Goal: Task Accomplishment & Management: Complete application form

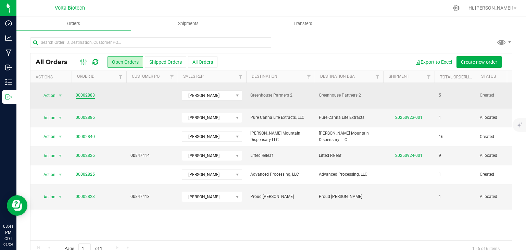
click at [83, 92] on link "00002888" at bounding box center [85, 95] width 19 height 7
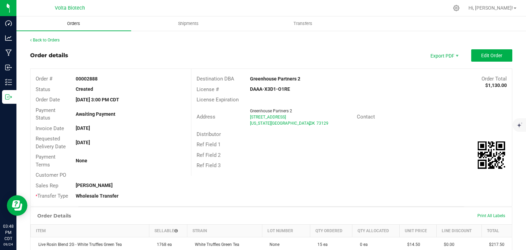
click at [73, 22] on span "Orders" at bounding box center [73, 24] width 31 height 6
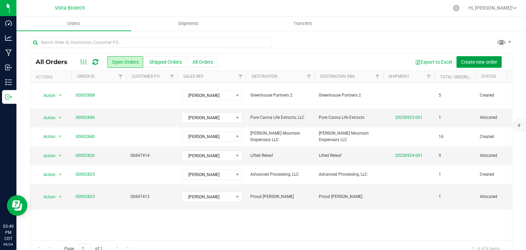
click at [474, 60] on span "Create new order" at bounding box center [479, 61] width 36 height 5
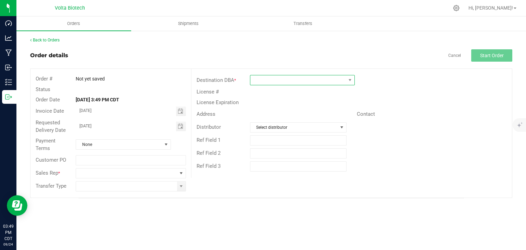
click at [273, 79] on span at bounding box center [298, 80] width 96 height 10
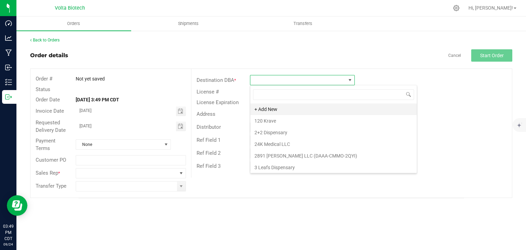
scroll to position [10, 105]
type input "min"
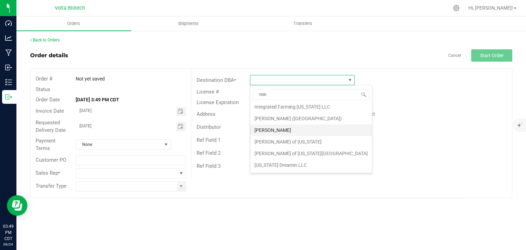
scroll to position [35, 0]
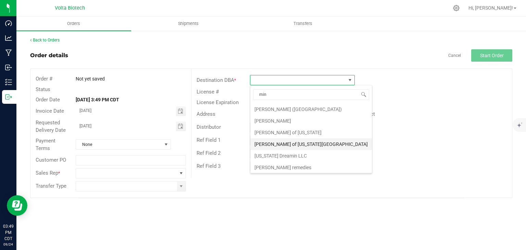
click at [315, 142] on li "[PERSON_NAME] of [US_STATE][GEOGRAPHIC_DATA]" at bounding box center [311, 144] width 122 height 12
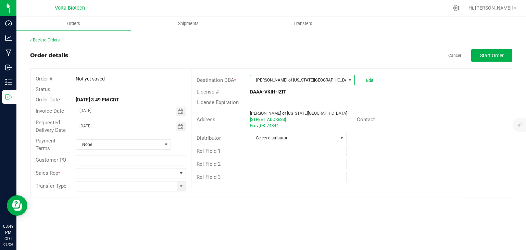
click at [304, 80] on span "[PERSON_NAME] of [US_STATE][GEOGRAPHIC_DATA]" at bounding box center [298, 80] width 96 height 10
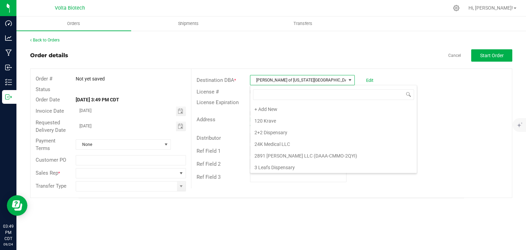
scroll to position [4809, 0]
click at [300, 195] on li "[PERSON_NAME]" at bounding box center [333, 201] width 166 height 12
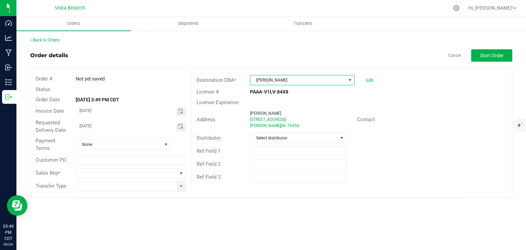
click at [313, 78] on span "[PERSON_NAME]" at bounding box center [298, 80] width 96 height 10
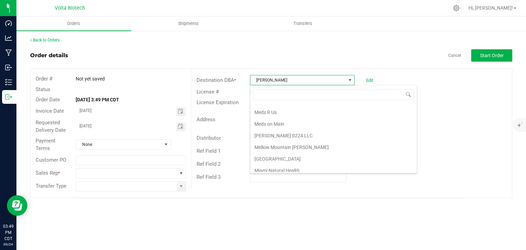
scroll to position [4820, 0]
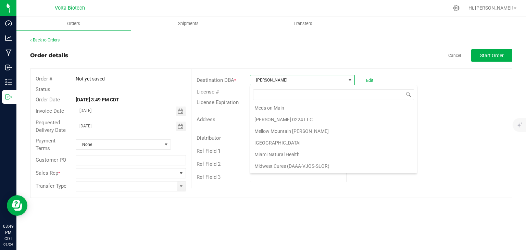
click at [301, 195] on li "[PERSON_NAME] of [US_STATE]" at bounding box center [333, 201] width 166 height 12
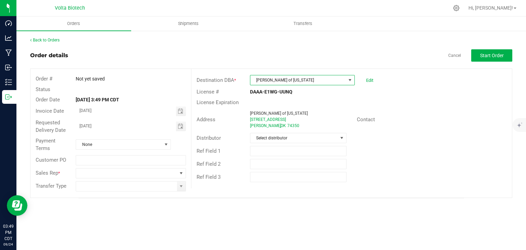
click at [301, 81] on span "[PERSON_NAME] of [US_STATE]" at bounding box center [298, 80] width 96 height 10
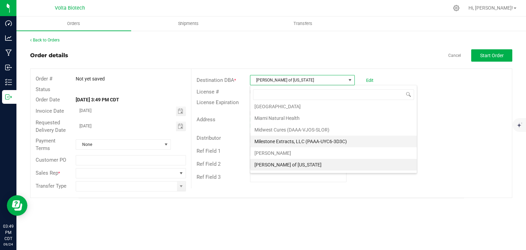
scroll to position [4866, 0]
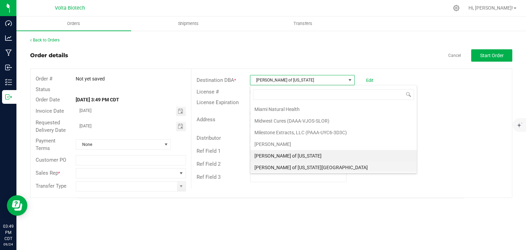
click at [307, 162] on li "[PERSON_NAME] of [US_STATE][GEOGRAPHIC_DATA]" at bounding box center [333, 168] width 166 height 12
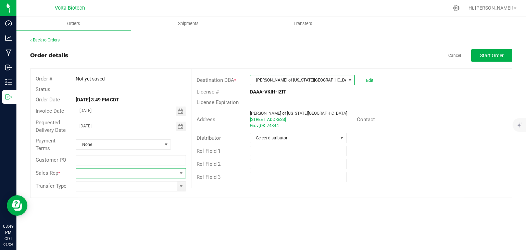
drag, startPoint x: 174, startPoint y: 173, endPoint x: 177, endPoint y: 169, distance: 4.9
click at [175, 173] on span at bounding box center [126, 173] width 101 height 10
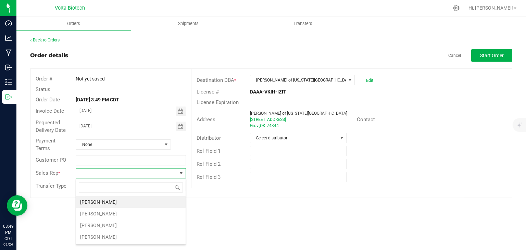
scroll to position [10, 110]
click at [165, 202] on li "[PERSON_NAME]" at bounding box center [131, 202] width 110 height 12
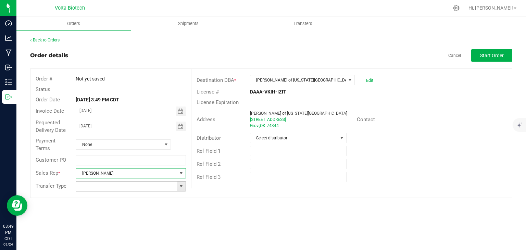
click at [181, 186] on span at bounding box center [180, 186] width 5 height 5
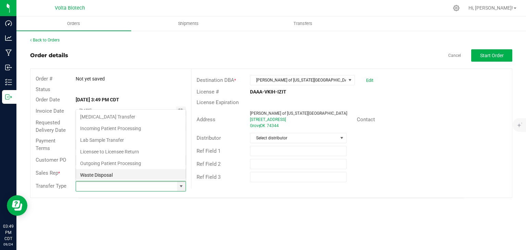
scroll to position [12, 0]
click at [154, 174] on li "Wholesale Transfer" at bounding box center [131, 175] width 110 height 12
type input "Wholesale Transfer"
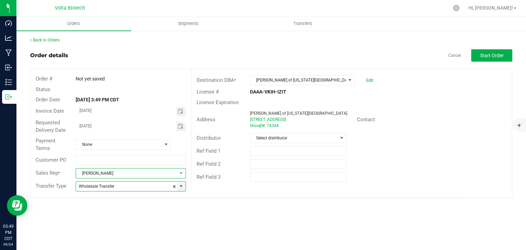
click at [157, 174] on span "[PERSON_NAME]" at bounding box center [126, 173] width 101 height 10
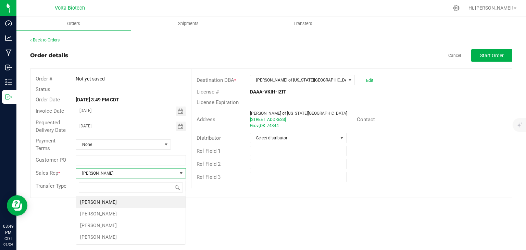
scroll to position [10, 110]
click at [155, 222] on li "[PERSON_NAME]" at bounding box center [131, 225] width 110 height 12
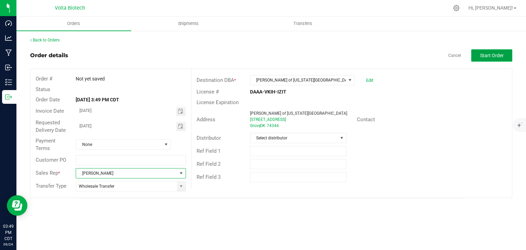
click at [496, 50] on button "Start Order" at bounding box center [491, 55] width 41 height 12
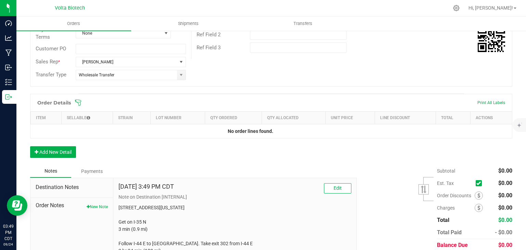
scroll to position [137, 0]
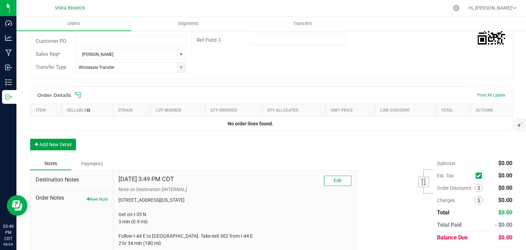
click at [55, 141] on button "Add New Detail" at bounding box center [53, 145] width 46 height 12
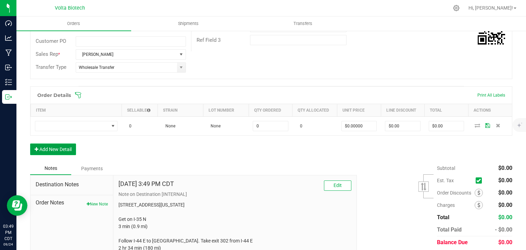
click at [63, 150] on button "Add New Detail" at bounding box center [53, 149] width 46 height 12
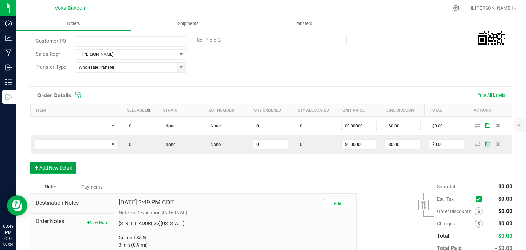
click at [69, 164] on button "Add New Detail" at bounding box center [53, 168] width 46 height 12
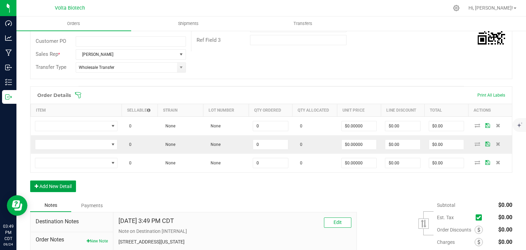
click at [72, 183] on button "Add New Detail" at bounding box center [53, 186] width 46 height 12
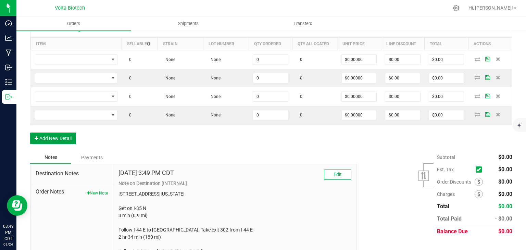
scroll to position [205, 0]
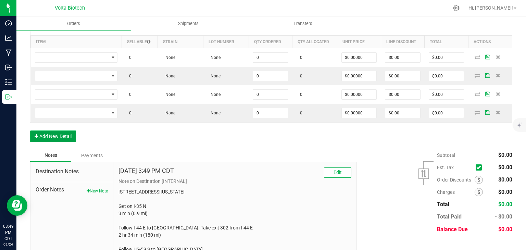
click at [62, 136] on button "Add New Detail" at bounding box center [53, 136] width 46 height 12
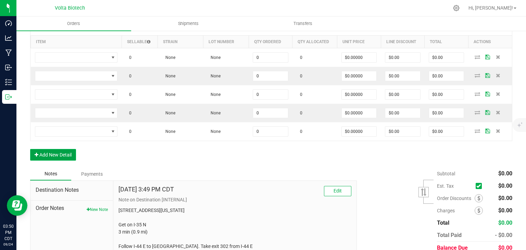
click at [56, 155] on button "Add New Detail" at bounding box center [53, 155] width 46 height 12
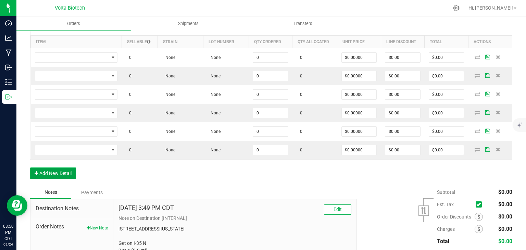
click at [64, 170] on button "Add New Detail" at bounding box center [53, 173] width 46 height 12
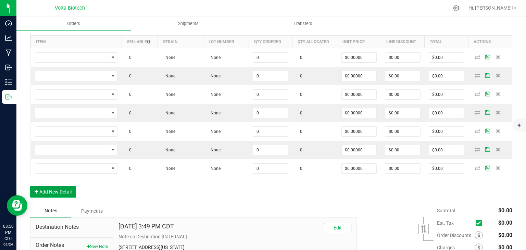
click at [65, 189] on button "Add New Detail" at bounding box center [53, 192] width 46 height 12
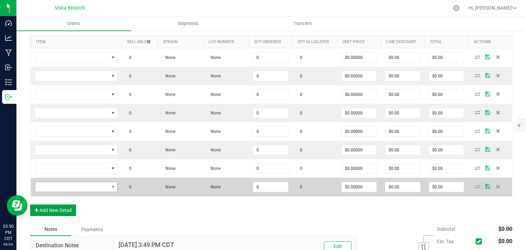
drag, startPoint x: 68, startPoint y: 206, endPoint x: 65, endPoint y: 181, distance: 25.5
click at [68, 206] on button "Add New Detail" at bounding box center [53, 210] width 46 height 12
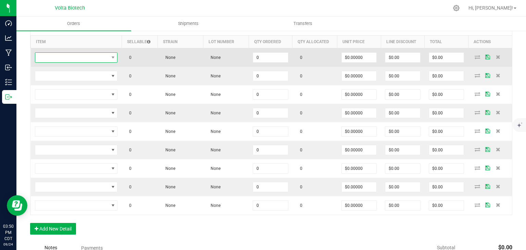
click at [103, 56] on span "NO DATA FOUND" at bounding box center [72, 58] width 74 height 10
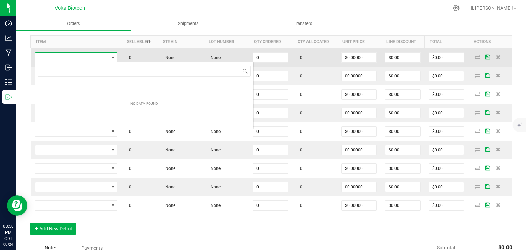
scroll to position [10, 82]
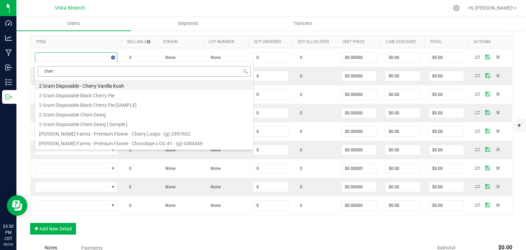
type input "cherry"
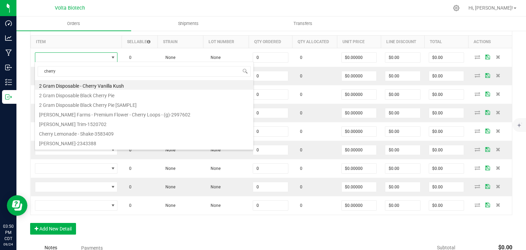
click at [105, 85] on li "2 Gram Disposable - Cherry Vanilla Kush" at bounding box center [144, 85] width 218 height 10
type input "0 ea"
type input "$12.50000"
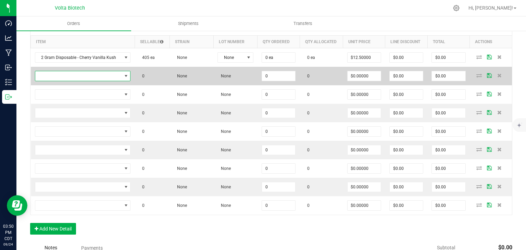
click at [113, 74] on span "NO DATA FOUND" at bounding box center [78, 76] width 87 height 10
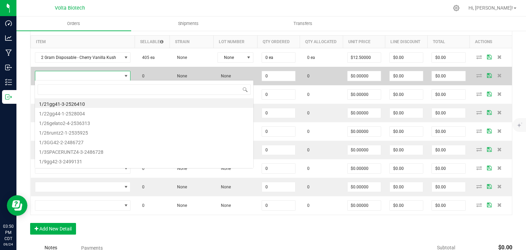
scroll to position [10, 93]
type input "straw"
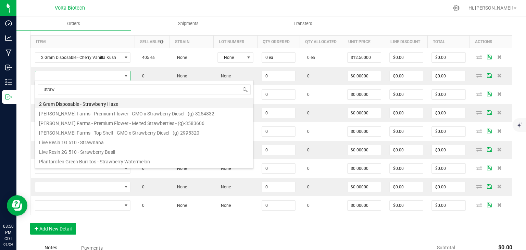
click at [105, 104] on li "2 Gram Disposable - Strawberry Haze" at bounding box center [144, 103] width 218 height 10
type input "0 ea"
type input "$12.50000"
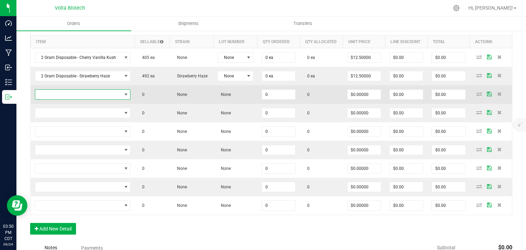
click at [122, 94] on span "NO DATA FOUND" at bounding box center [126, 95] width 9 height 10
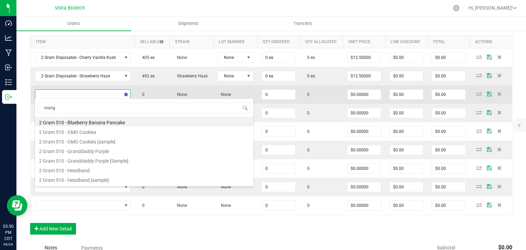
type input "mango"
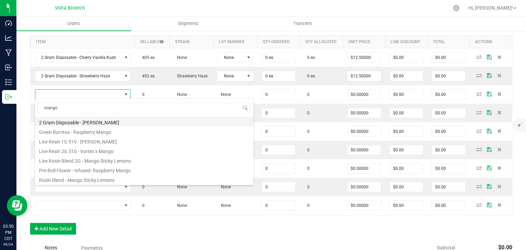
click at [108, 123] on li "2 Gram Disposable - [PERSON_NAME]" at bounding box center [144, 122] width 218 height 10
type input "0 ea"
type input "$12.50000"
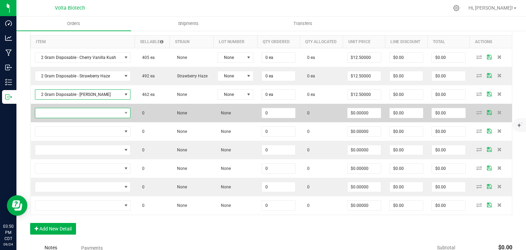
click at [122, 112] on span "NO DATA FOUND" at bounding box center [126, 113] width 9 height 10
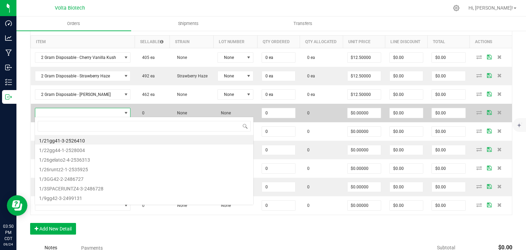
scroll to position [10, 92]
type input "green"
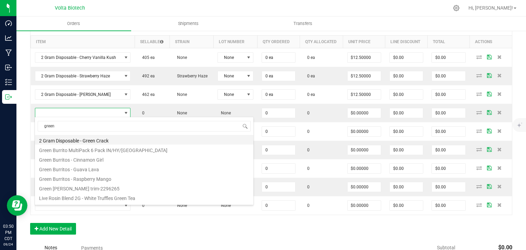
click at [106, 140] on li "2 Gram Disposable - Green Crack" at bounding box center [144, 140] width 218 height 10
type input "0 ea"
type input "$12.50000"
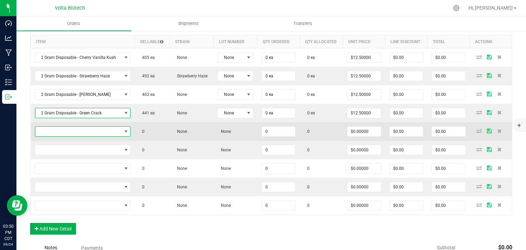
click at [123, 130] on span "NO DATA FOUND" at bounding box center [125, 131] width 5 height 5
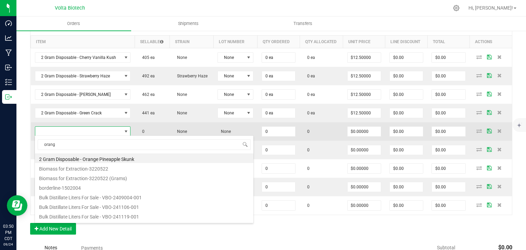
type input "orange"
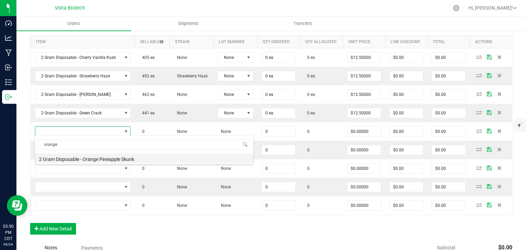
click at [116, 157] on li "2 Gram Disposable - Orange Pineapple Skunk" at bounding box center [144, 158] width 218 height 10
type input "0 ea"
type input "$12.50000"
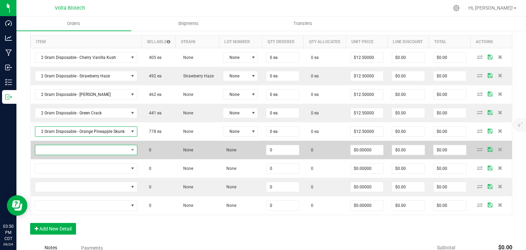
click at [128, 148] on span "NO DATA FOUND" at bounding box center [132, 150] width 9 height 10
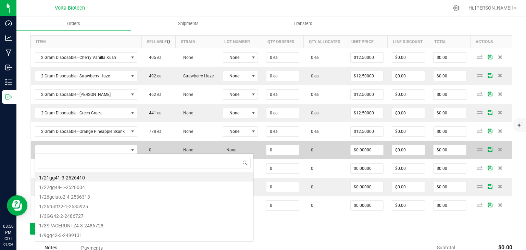
scroll to position [10, 100]
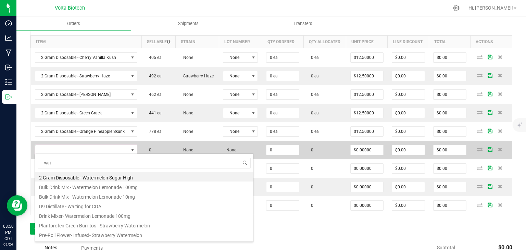
type input "wate"
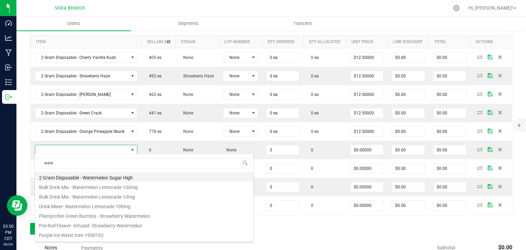
click at [123, 175] on li "2 Gram Disposable - Watermelon Sugar High" at bounding box center [144, 177] width 218 height 10
type input "0 ea"
type input "$12.50000"
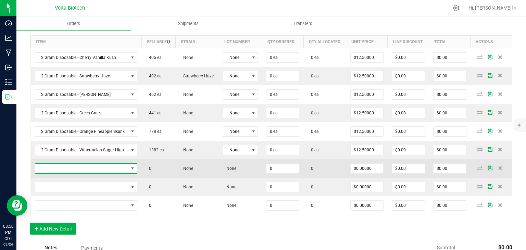
click at [130, 168] on span "NO DATA FOUND" at bounding box center [132, 168] width 5 height 5
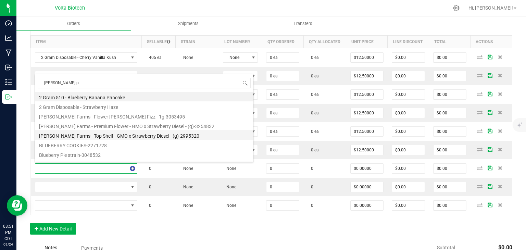
type input "[PERSON_NAME]"
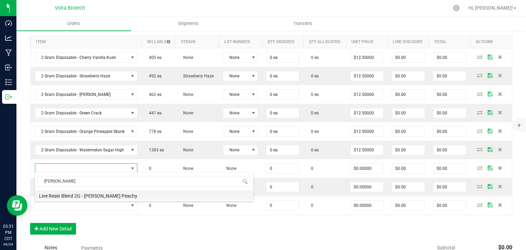
click at [115, 197] on li "Live Resin Blend 2G - [PERSON_NAME] Peachy" at bounding box center [144, 195] width 218 height 10
type input "0 ea"
type input "$12.50000"
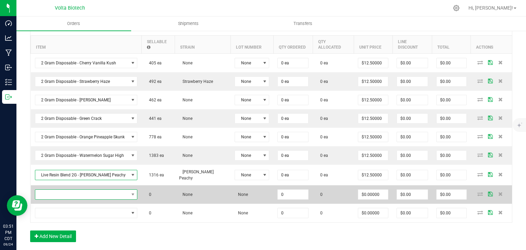
click at [114, 190] on span "NO DATA FOUND" at bounding box center [81, 195] width 93 height 10
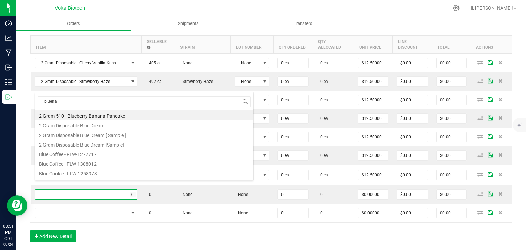
type input "bluenan"
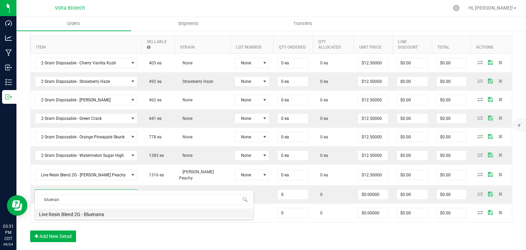
click at [104, 214] on li "Live Resin Blend 2G - Bluenana" at bounding box center [144, 213] width 218 height 10
type input "0 ea"
type input "$12.50000"
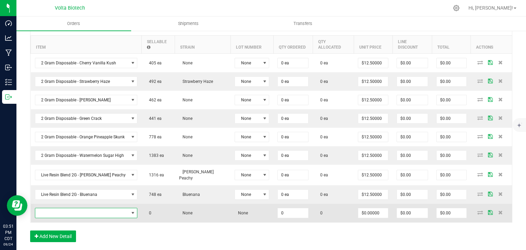
click at [102, 208] on span "NO DATA FOUND" at bounding box center [81, 213] width 93 height 10
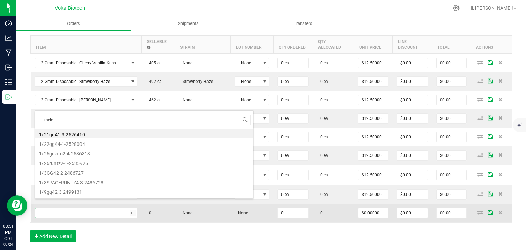
type input "melon"
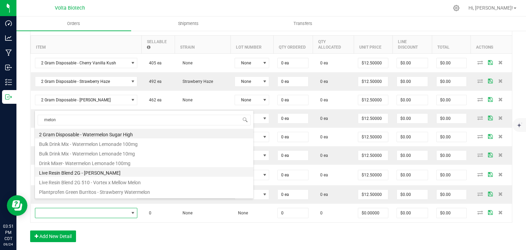
click at [111, 173] on li "Live Resin Blend 2G - [PERSON_NAME]" at bounding box center [144, 172] width 218 height 10
type input "0 ea"
type input "$12.50000"
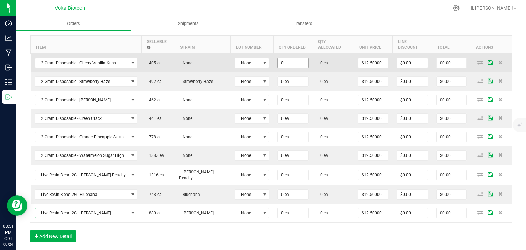
click at [284, 59] on input "0" at bounding box center [293, 63] width 30 height 10
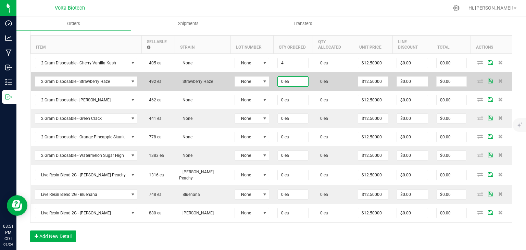
type input "4 ea"
type input "$50.00"
click at [281, 77] on input "0" at bounding box center [293, 82] width 30 height 10
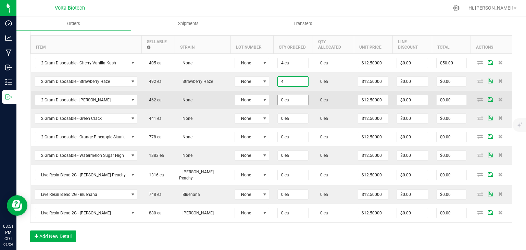
click at [278, 98] on input "0 ea" at bounding box center [293, 100] width 30 height 10
type input "4 ea"
type input "$50.00"
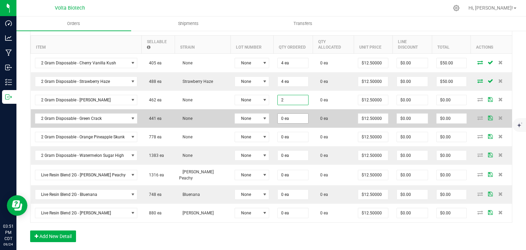
type input "2 ea"
type input "$25.00"
click at [278, 114] on input "0" at bounding box center [293, 119] width 30 height 10
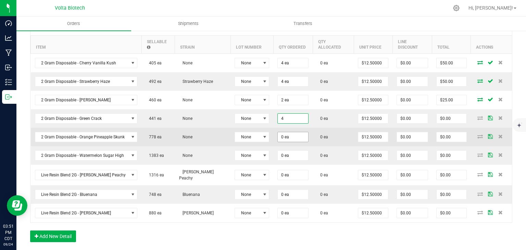
type input "4 ea"
type input "$50.00"
click at [278, 132] on input "0" at bounding box center [293, 137] width 30 height 10
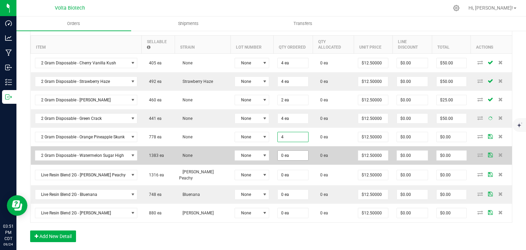
type input "4 ea"
type input "$50.00"
click at [278, 151] on input "0" at bounding box center [293, 156] width 30 height 10
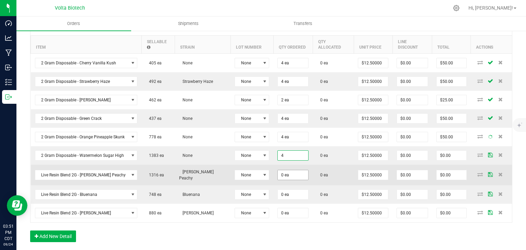
type input "4 ea"
type input "$50.00"
click at [278, 170] on input "0" at bounding box center [293, 175] width 30 height 10
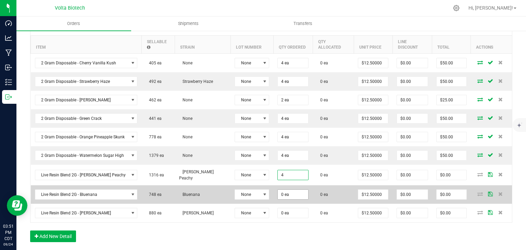
type input "4 ea"
type input "$50.00"
click at [278, 190] on input "0" at bounding box center [293, 195] width 30 height 10
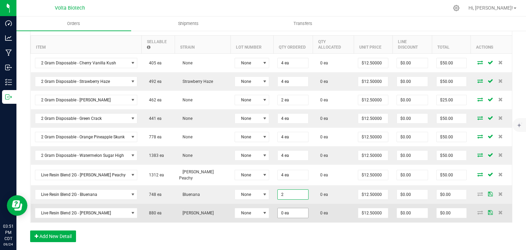
type input "2 ea"
type input "$25.00"
click at [278, 208] on input "0" at bounding box center [293, 213] width 30 height 10
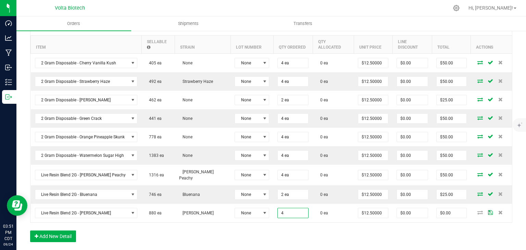
type input "4 ea"
type input "$50.00"
click at [277, 228] on div "Order Details Print All Labels Item Sellable Strain Lot Number Qty Ordered Qty …" at bounding box center [271, 133] width 482 height 231
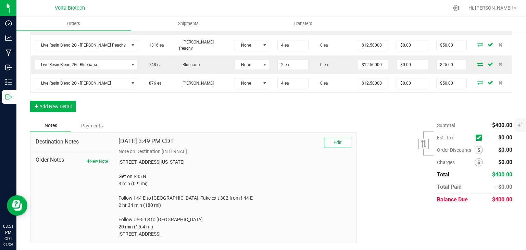
scroll to position [340, 0]
click at [477, 160] on icon at bounding box center [478, 162] width 3 height 5
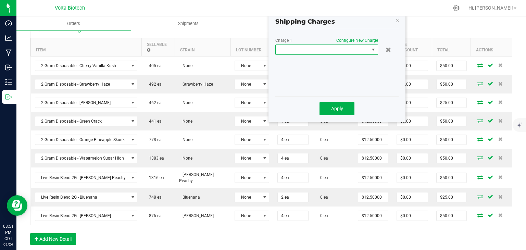
click at [364, 52] on span at bounding box center [322, 50] width 93 height 10
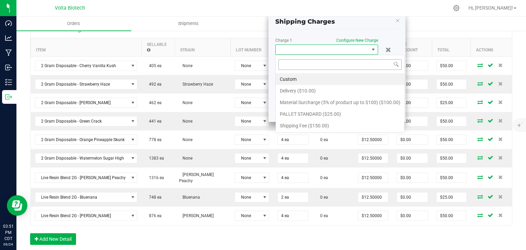
scroll to position [10, 103]
click at [317, 91] on li "Delivery ($10.00)" at bounding box center [340, 91] width 129 height 12
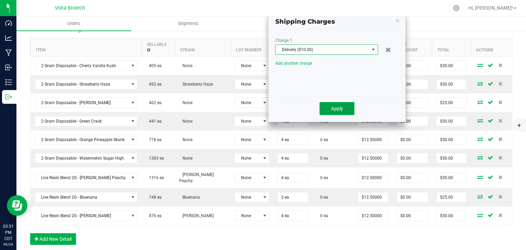
click at [336, 109] on span "Apply" at bounding box center [337, 108] width 12 height 5
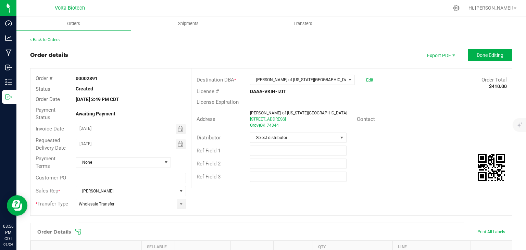
scroll to position [0, 0]
click at [477, 53] on span "Done Editing" at bounding box center [490, 55] width 27 height 5
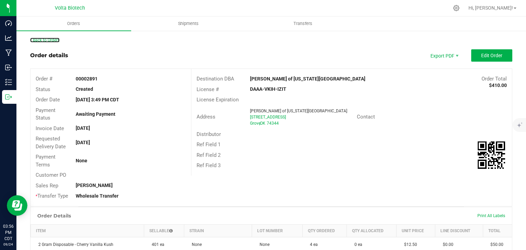
click at [50, 40] on link "Back to Orders" at bounding box center [44, 40] width 29 height 5
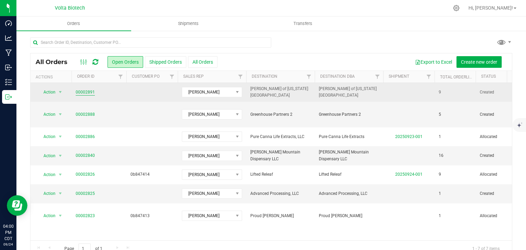
click at [79, 90] on link "00002891" at bounding box center [85, 92] width 19 height 7
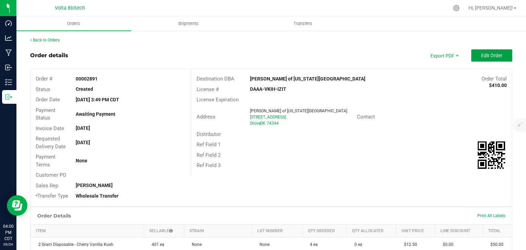
click at [487, 57] on span "Edit Order" at bounding box center [491, 55] width 21 height 5
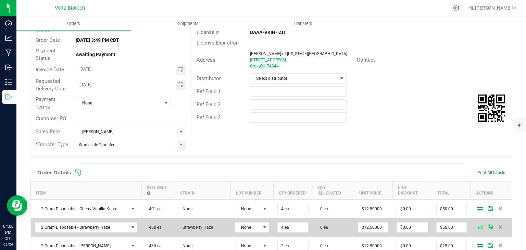
scroll to position [137, 0]
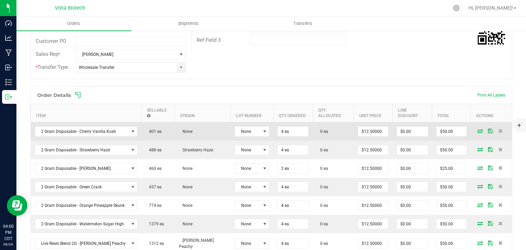
click at [477, 129] on icon at bounding box center [479, 131] width 5 height 4
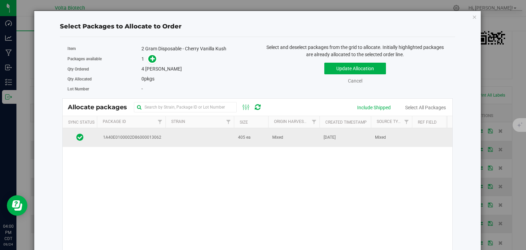
click at [279, 138] on span "Mixed" at bounding box center [277, 137] width 11 height 7
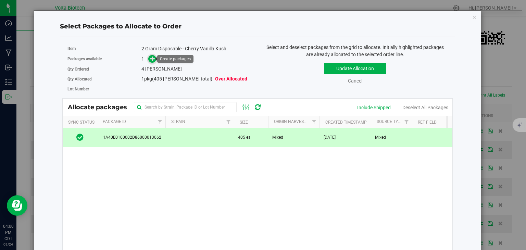
click at [151, 59] on icon at bounding box center [152, 58] width 5 height 5
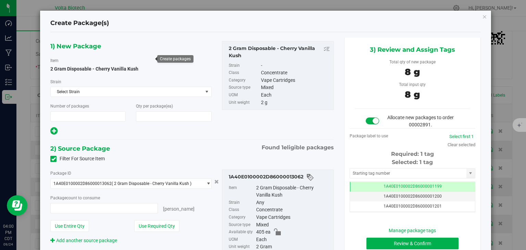
type input "1"
type input "4"
type input "4 ea"
click at [401, 173] on input "text" at bounding box center [408, 173] width 116 height 10
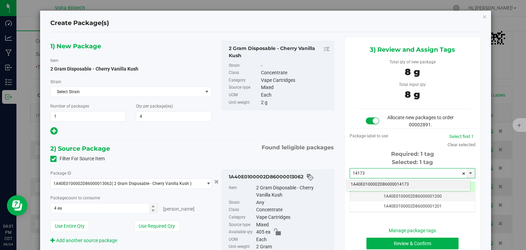
click at [401, 184] on li "1A40E0100002D86000014173" at bounding box center [408, 184] width 124 height 10
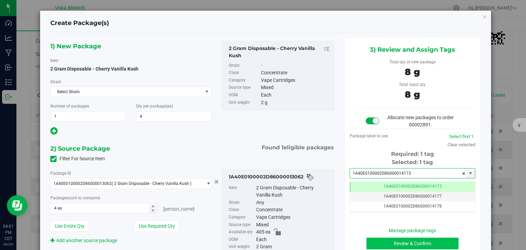
type input "1A40E0100002D86000014173"
click at [425, 243] on button "Review & Confirm" at bounding box center [412, 244] width 92 height 12
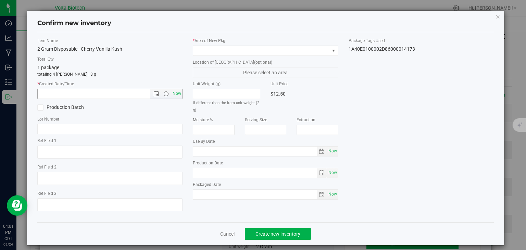
click at [176, 93] on span "Now" at bounding box center [177, 94] width 12 height 10
type input "[DATE] 4:01 PM"
click at [223, 49] on span at bounding box center [261, 51] width 136 height 10
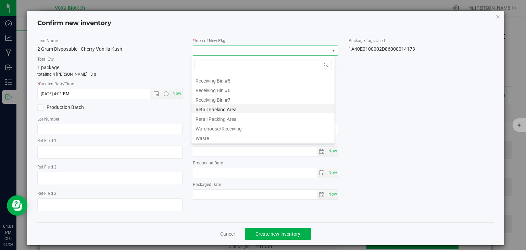
click at [262, 111] on li "Retail Packing Area" at bounding box center [262, 109] width 143 height 10
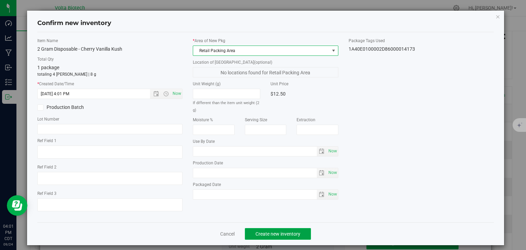
click at [288, 236] on span "Create new inventory" at bounding box center [277, 233] width 45 height 5
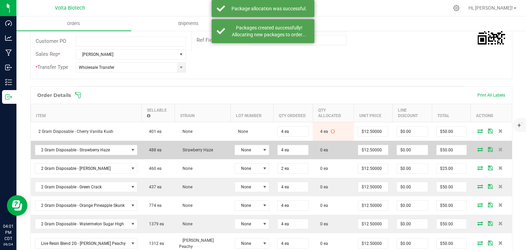
click at [477, 147] on icon at bounding box center [479, 149] width 5 height 4
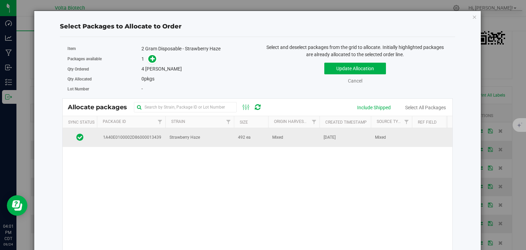
click at [161, 135] on span "1A40E0100002D86000013439" at bounding box center [131, 137] width 61 height 7
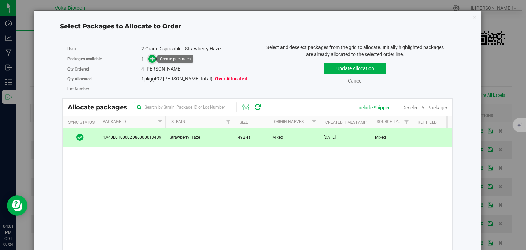
click at [153, 61] on link at bounding box center [152, 58] width 8 height 5
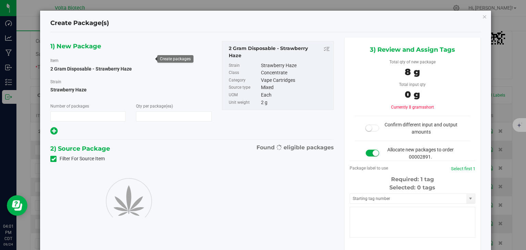
type input "1"
type input "4"
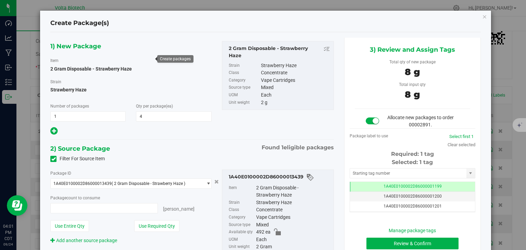
type input "4 ea"
click at [400, 176] on input "text" at bounding box center [408, 173] width 116 height 10
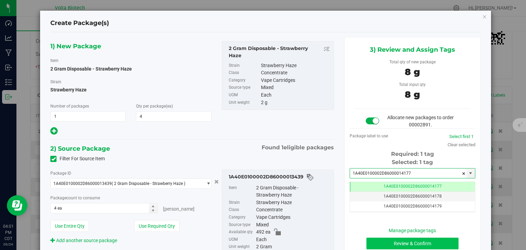
type input "1A40E0100002D86000014177"
click at [417, 243] on button "Review & Confirm" at bounding box center [412, 244] width 92 height 12
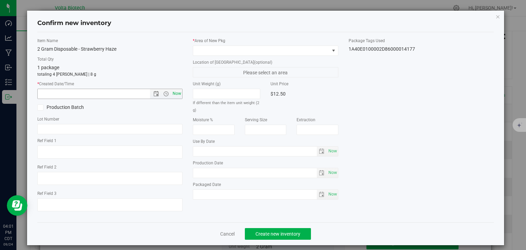
click at [176, 95] on span "Now" at bounding box center [177, 94] width 12 height 10
type input "[DATE] 4:01 PM"
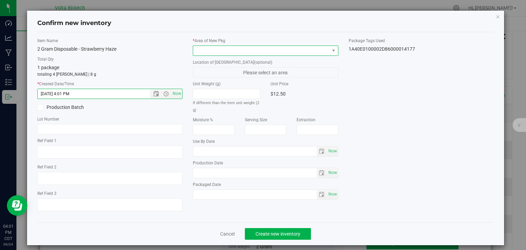
click at [236, 48] on span at bounding box center [261, 51] width 136 height 10
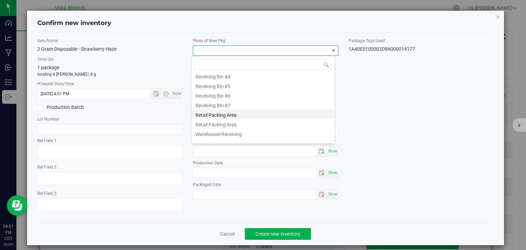
click at [232, 116] on li "Retail Packing Area" at bounding box center [262, 114] width 143 height 10
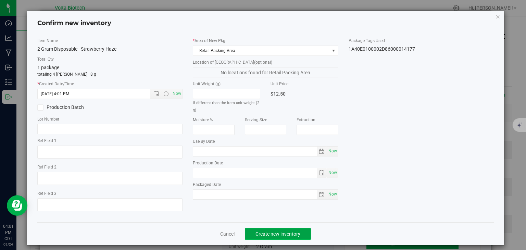
click at [280, 234] on span "Create new inventory" at bounding box center [277, 233] width 45 height 5
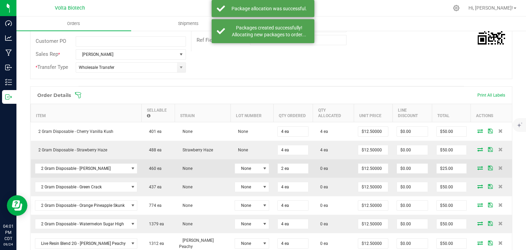
click at [477, 166] on icon at bounding box center [479, 168] width 5 height 4
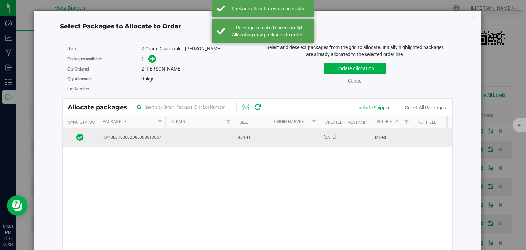
click at [171, 140] on td at bounding box center [199, 137] width 68 height 18
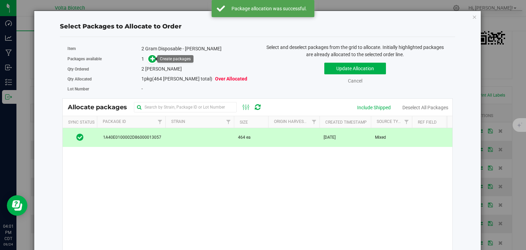
click at [155, 59] on link at bounding box center [152, 58] width 8 height 5
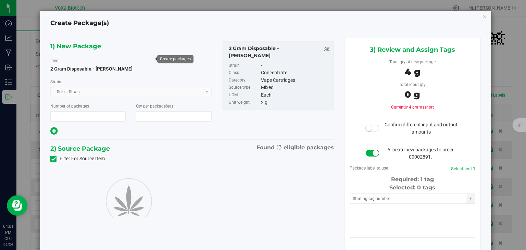
type input "1"
type input "2"
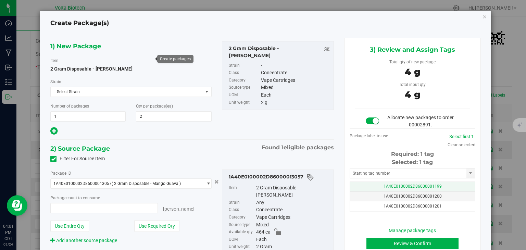
type input "2 ea"
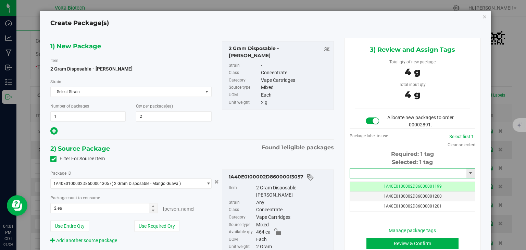
click at [395, 172] on input "text" at bounding box center [408, 173] width 116 height 10
type input "1A40E0100002D86000014178"
click at [389, 241] on button "Review & Confirm" at bounding box center [412, 244] width 92 height 12
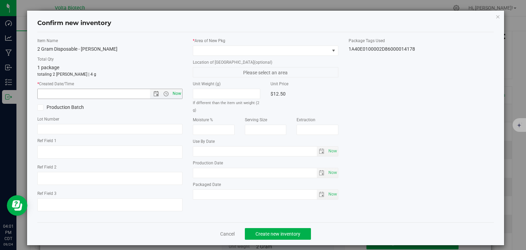
click at [172, 92] on span "Now" at bounding box center [177, 94] width 12 height 10
type input "[DATE] 4:01 PM"
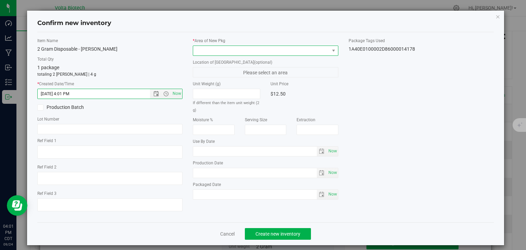
click at [211, 50] on span at bounding box center [261, 51] width 136 height 10
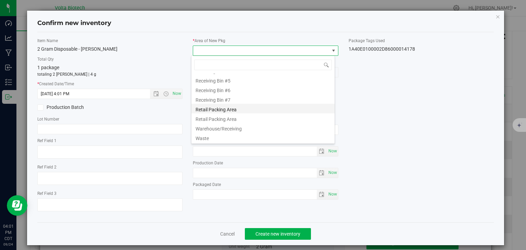
click at [219, 112] on li "Retail Packing Area" at bounding box center [262, 109] width 143 height 10
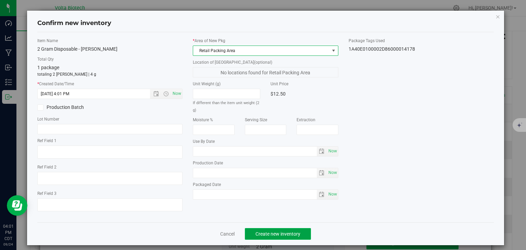
click at [286, 232] on span "Create new inventory" at bounding box center [277, 233] width 45 height 5
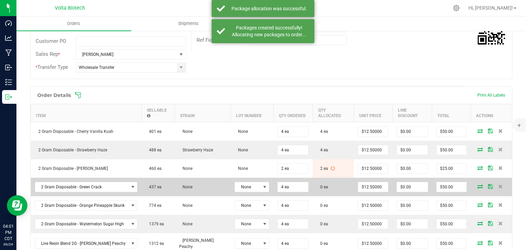
click at [477, 184] on icon at bounding box center [479, 186] width 5 height 4
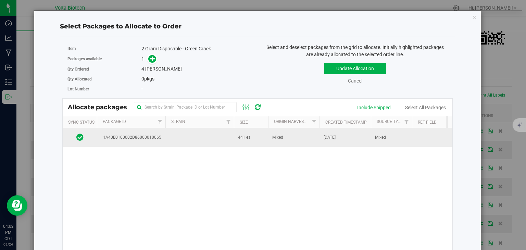
click at [331, 140] on span "[DATE]" at bounding box center [330, 137] width 12 height 7
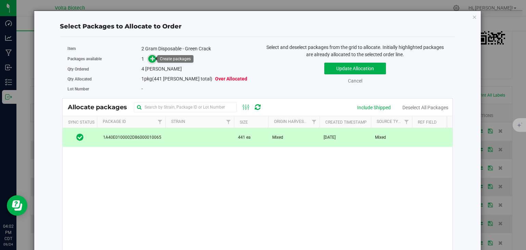
click at [152, 56] on icon at bounding box center [152, 58] width 5 height 5
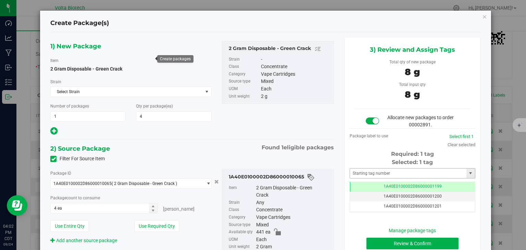
type input "4"
click at [404, 170] on input "text" at bounding box center [408, 173] width 116 height 10
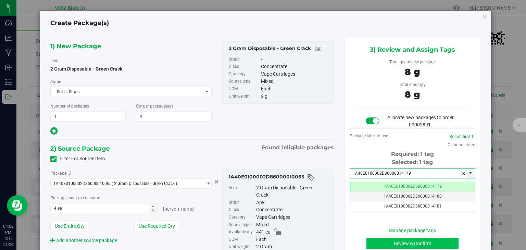
type input "1A40E0100002D86000014179"
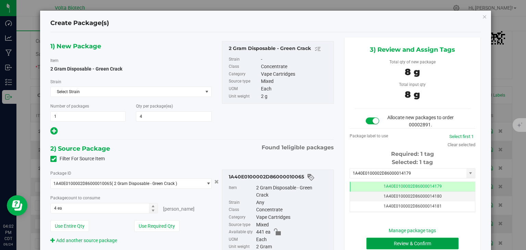
click at [429, 240] on button "Review & Confirm" at bounding box center [412, 244] width 92 height 12
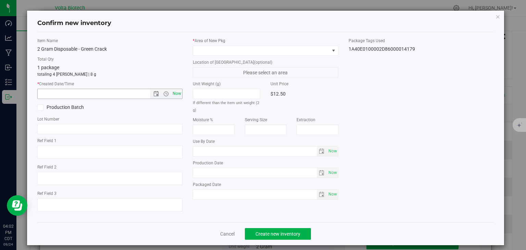
click at [175, 94] on span "Now" at bounding box center [177, 94] width 12 height 10
type input "[DATE] 4:02 PM"
click at [237, 50] on span at bounding box center [261, 51] width 136 height 10
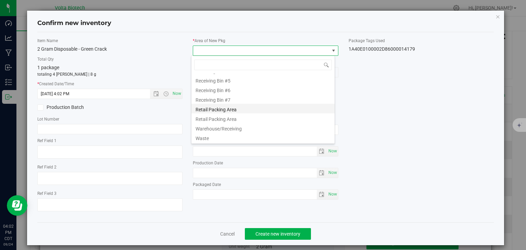
click at [252, 109] on li "Retail Packing Area" at bounding box center [262, 109] width 143 height 10
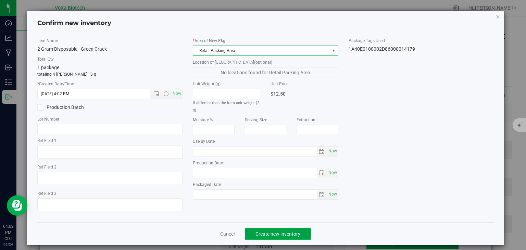
click at [285, 233] on span "Create new inventory" at bounding box center [277, 233] width 45 height 5
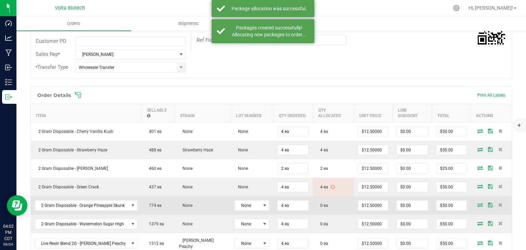
click at [477, 203] on icon at bounding box center [479, 205] width 5 height 4
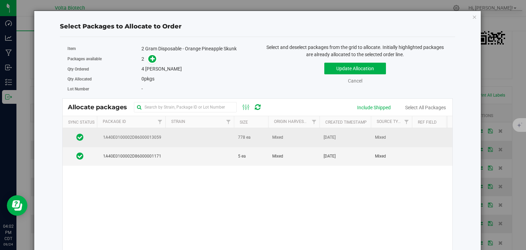
click at [199, 136] on td at bounding box center [199, 137] width 68 height 19
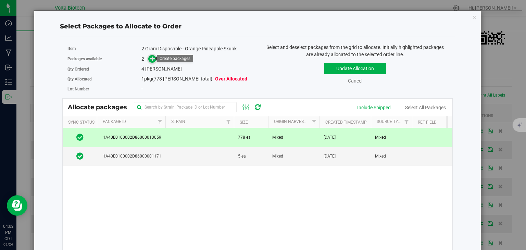
click at [150, 58] on icon at bounding box center [152, 58] width 5 height 5
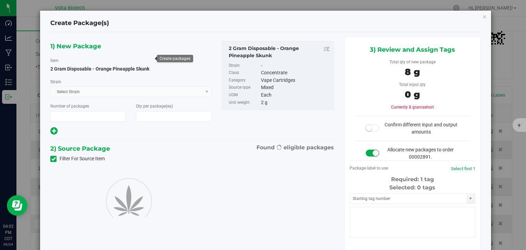
type input "1"
type input "4"
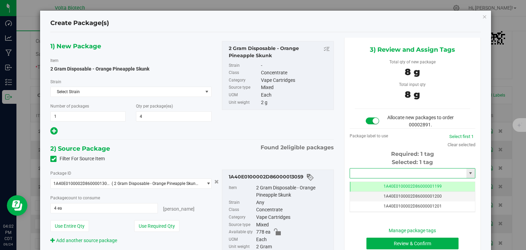
click at [388, 172] on input "text" at bounding box center [408, 173] width 116 height 10
type input "1A40E0100002D86000014180"
click at [416, 239] on button "Review & Confirm" at bounding box center [412, 244] width 92 height 12
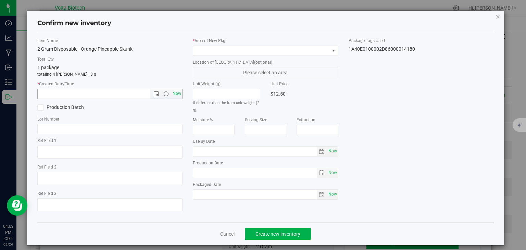
click at [174, 94] on span "Now" at bounding box center [177, 94] width 12 height 10
type input "[DATE] 4:02 PM"
click at [227, 47] on span at bounding box center [261, 51] width 136 height 10
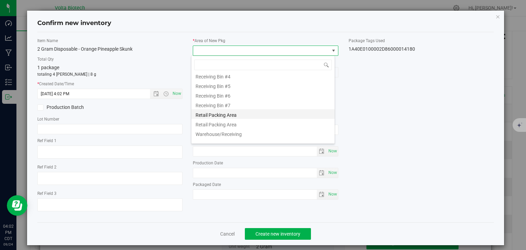
click at [256, 115] on li "Retail Packing Area" at bounding box center [262, 114] width 143 height 10
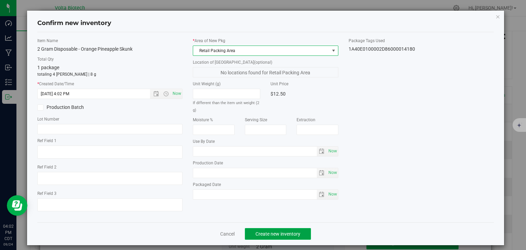
click at [281, 235] on span "Create new inventory" at bounding box center [277, 233] width 45 height 5
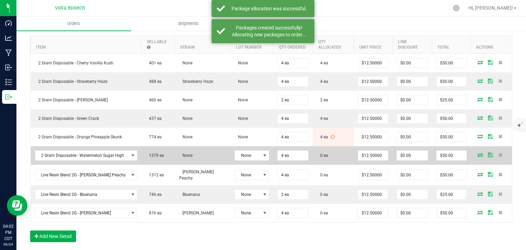
click at [477, 153] on icon at bounding box center [479, 155] width 5 height 4
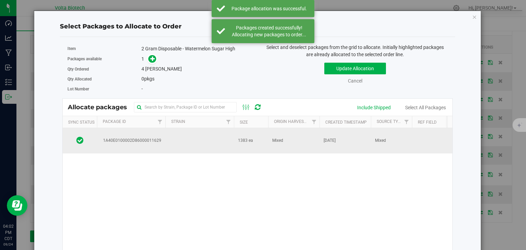
click at [213, 137] on td at bounding box center [199, 140] width 68 height 25
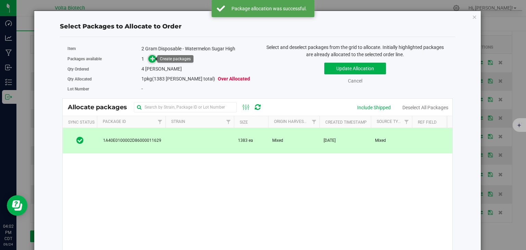
click at [150, 58] on icon at bounding box center [152, 58] width 5 height 5
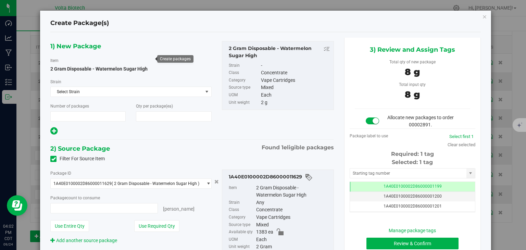
type input "1"
type input "4"
type input "4 ea"
click at [406, 172] on input "text" at bounding box center [408, 173] width 116 height 10
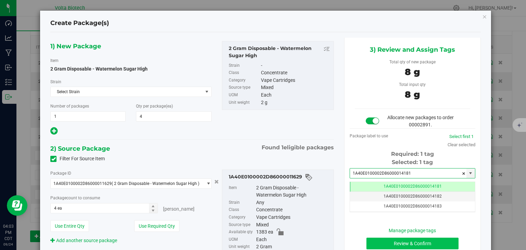
type input "1A40E0100002D86000014181"
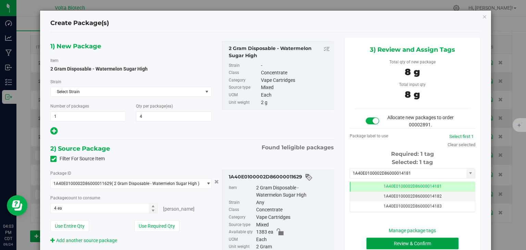
click at [420, 241] on button "Review & Confirm" at bounding box center [412, 244] width 92 height 12
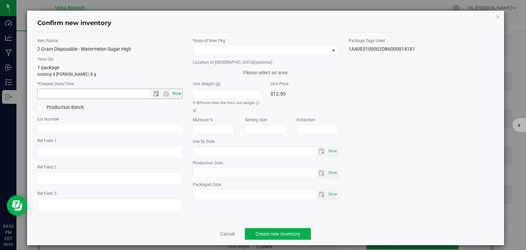
click at [176, 92] on span "Now" at bounding box center [177, 94] width 12 height 10
type input "[DATE] 4:03 PM"
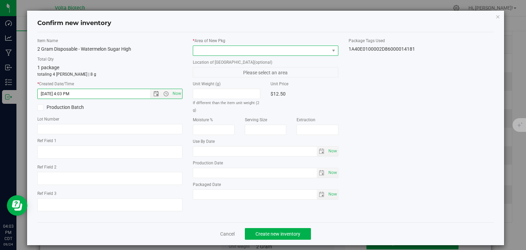
click at [226, 51] on span at bounding box center [261, 51] width 136 height 10
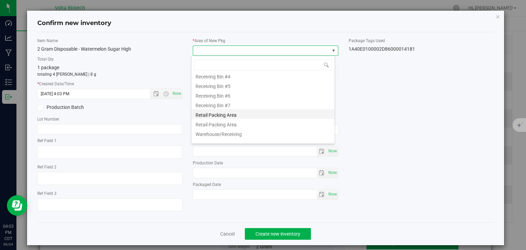
click at [245, 117] on li "Retail Packing Area" at bounding box center [262, 114] width 143 height 10
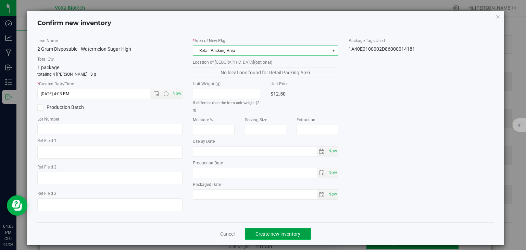
click at [289, 232] on span "Create new inventory" at bounding box center [277, 233] width 45 height 5
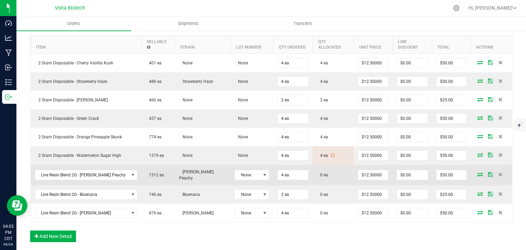
click at [477, 172] on icon at bounding box center [479, 174] width 5 height 4
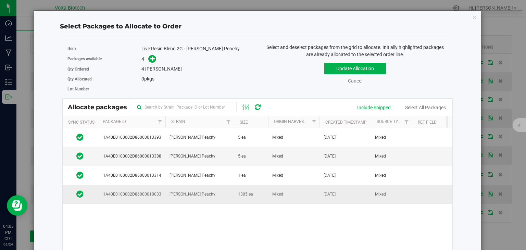
click at [205, 190] on td "[PERSON_NAME] Peachy" at bounding box center [199, 194] width 68 height 18
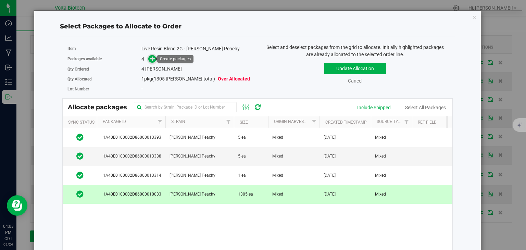
click at [148, 59] on span at bounding box center [152, 59] width 8 height 8
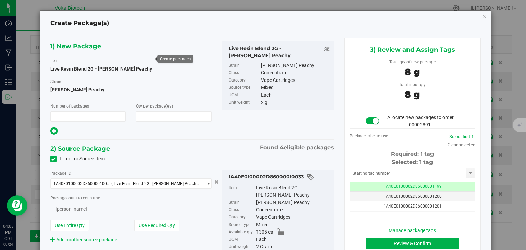
type input "1"
type input "4"
click at [399, 170] on input "text" at bounding box center [408, 173] width 116 height 10
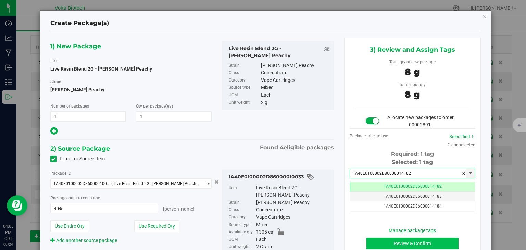
type input "1A40E0100002D86000014182"
click at [419, 242] on button "Review & Confirm" at bounding box center [412, 244] width 92 height 12
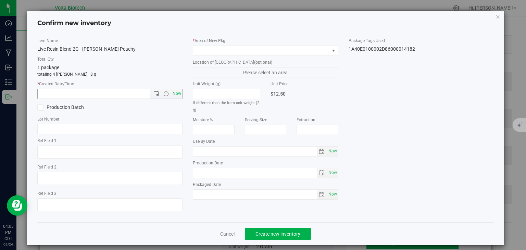
click at [174, 96] on span "Now" at bounding box center [177, 94] width 12 height 10
type input "[DATE] 4:05 PM"
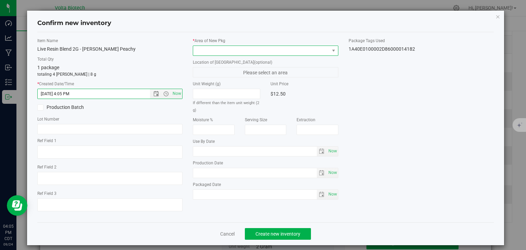
click at [222, 52] on span at bounding box center [261, 51] width 136 height 10
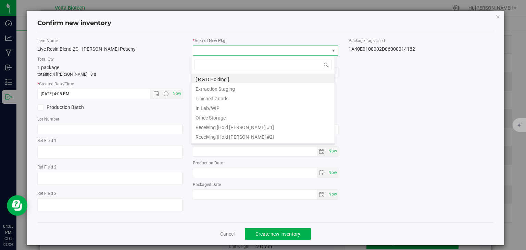
scroll to position [137, 0]
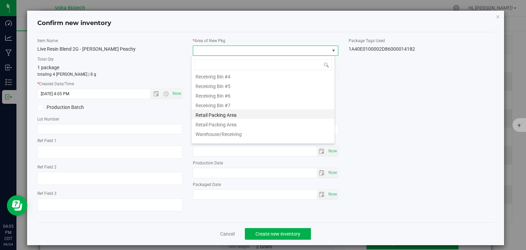
click at [238, 114] on li "Retail Packing Area" at bounding box center [262, 114] width 143 height 10
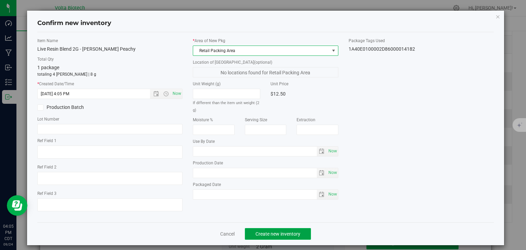
click at [285, 232] on span "Create new inventory" at bounding box center [277, 233] width 45 height 5
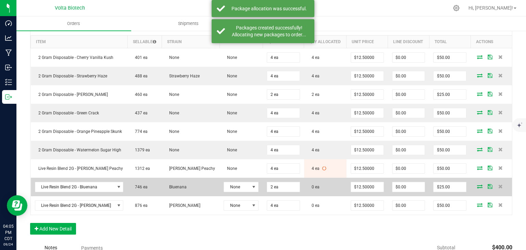
click at [477, 184] on icon at bounding box center [479, 186] width 5 height 4
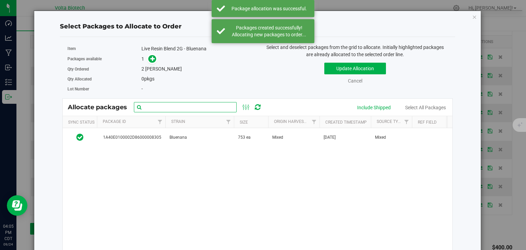
click at [201, 109] on input "text" at bounding box center [185, 107] width 103 height 10
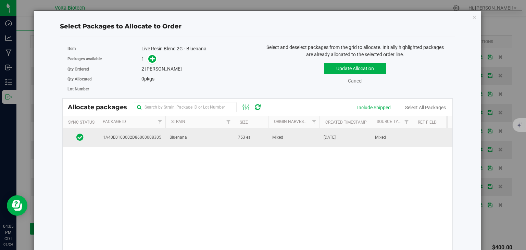
click at [184, 137] on span "Bluenana" at bounding box center [177, 137] width 17 height 7
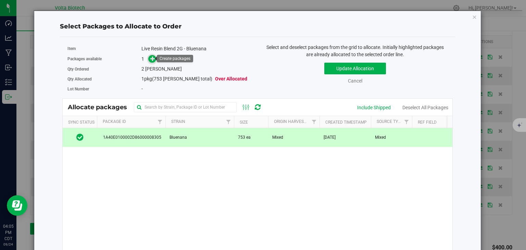
click at [151, 57] on icon at bounding box center [152, 58] width 5 height 5
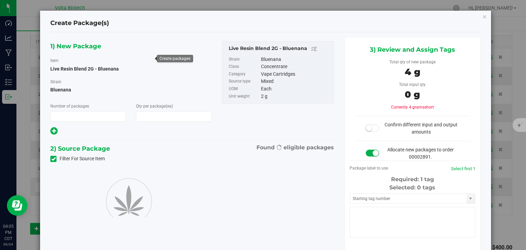
type input "1"
type input "2"
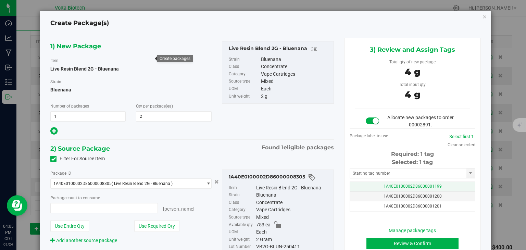
type input "2 ea"
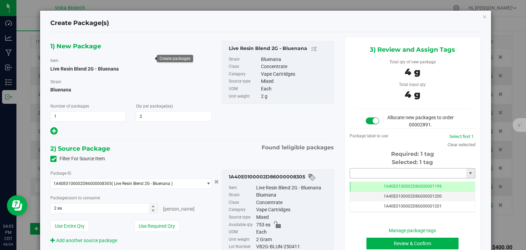
click at [416, 170] on input "text" at bounding box center [408, 173] width 116 height 10
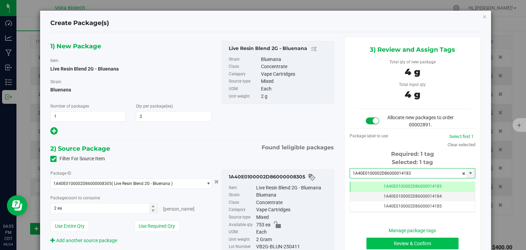
type input "1A40E0100002D86000014183"
click at [424, 240] on button "Review & Confirm" at bounding box center [412, 244] width 92 height 12
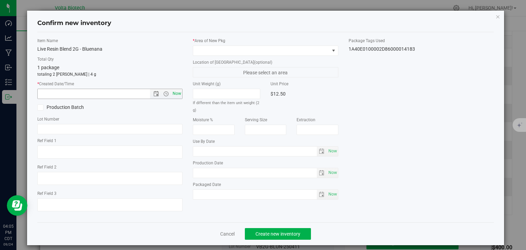
click at [174, 92] on span "Now" at bounding box center [177, 94] width 12 height 10
type input "[DATE] 4:05 PM"
click at [250, 51] on span at bounding box center [261, 51] width 136 height 10
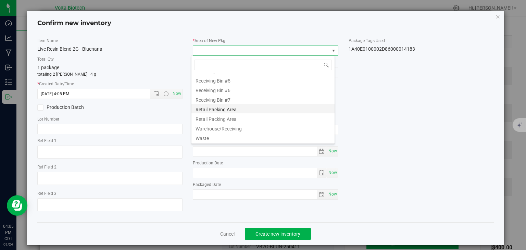
click at [249, 110] on li "Retail Packing Area" at bounding box center [262, 109] width 143 height 10
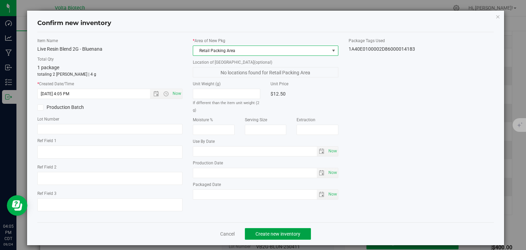
click at [279, 231] on span "Create new inventory" at bounding box center [277, 233] width 45 height 5
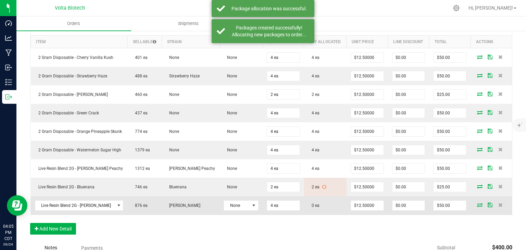
click at [477, 203] on icon at bounding box center [479, 205] width 5 height 4
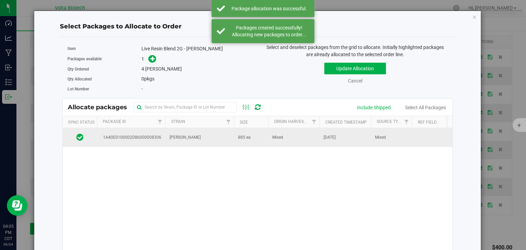
click at [242, 137] on span "885 ea" at bounding box center [244, 137] width 13 height 7
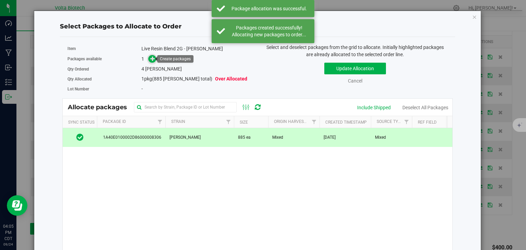
click at [151, 58] on icon at bounding box center [152, 58] width 5 height 5
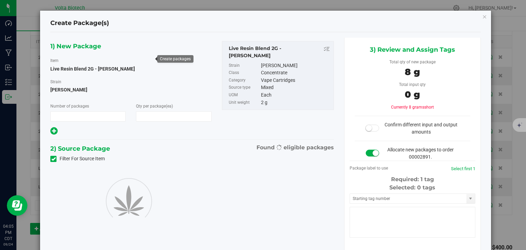
type input "1"
type input "4"
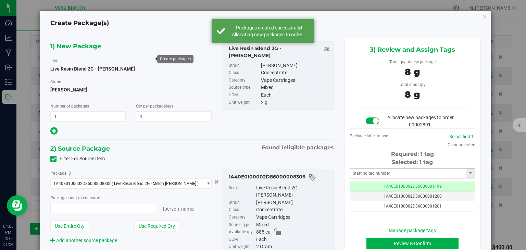
type input "4 ea"
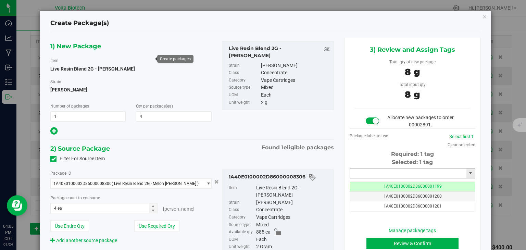
click at [390, 173] on input "text" at bounding box center [408, 173] width 116 height 10
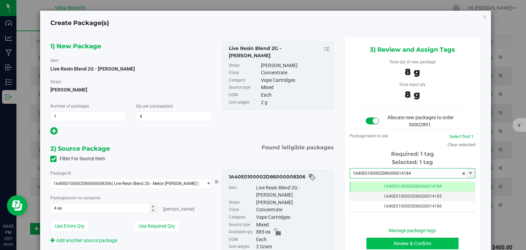
type input "1A40E0100002D86000014184"
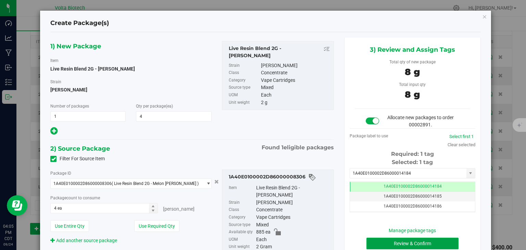
click at [415, 243] on button "Review & Confirm" at bounding box center [412, 244] width 92 height 12
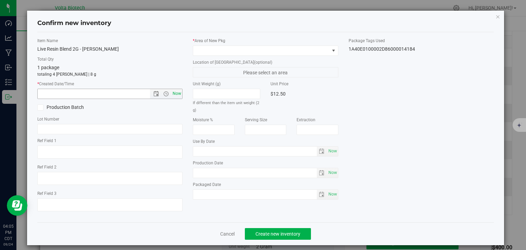
click at [176, 95] on span "Now" at bounding box center [177, 94] width 12 height 10
type input "[DATE] 4:05 PM"
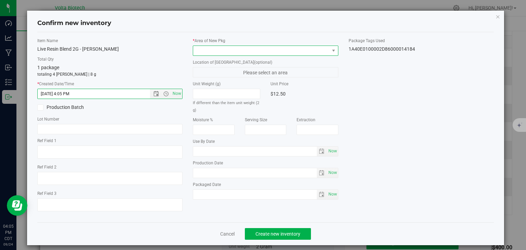
click at [236, 48] on span at bounding box center [261, 51] width 136 height 10
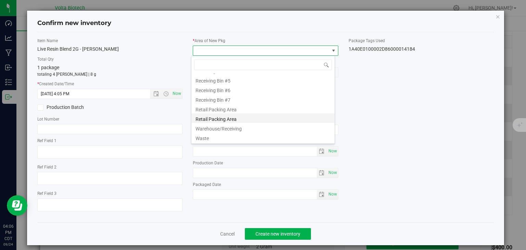
click at [265, 113] on li "Retail Packing Area" at bounding box center [262, 118] width 143 height 10
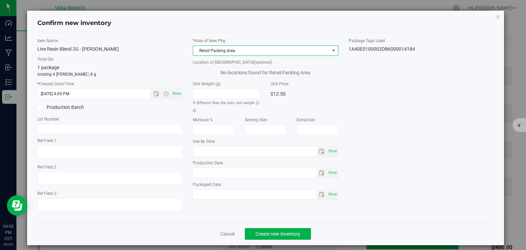
click at [314, 49] on span "Retail Packing Area" at bounding box center [261, 51] width 136 height 10
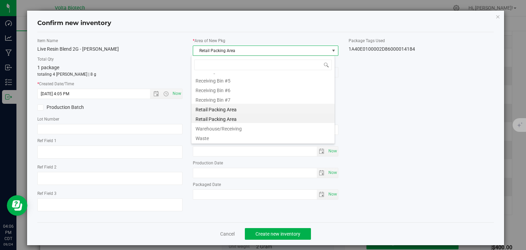
click at [241, 109] on li "Retail Packing Area" at bounding box center [262, 109] width 143 height 10
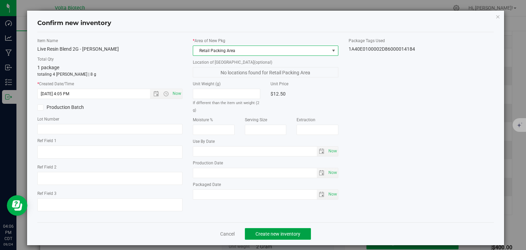
click at [286, 232] on span "Create new inventory" at bounding box center [277, 233] width 45 height 5
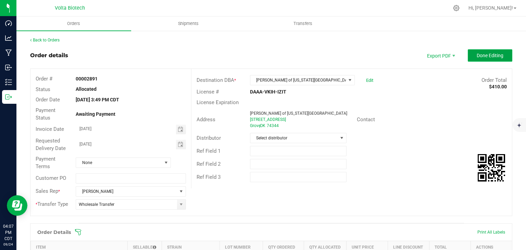
click at [488, 52] on button "Done Editing" at bounding box center [490, 55] width 45 height 12
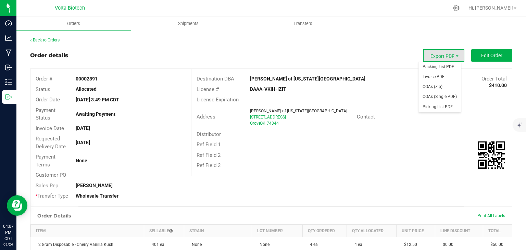
click at [443, 52] on span "Export PDF" at bounding box center [443, 55] width 41 height 12
click at [448, 74] on span "Invoice PDF" at bounding box center [439, 77] width 42 height 10
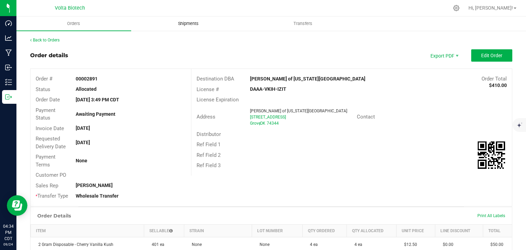
click at [185, 28] on uib-tab-heading "Shipments" at bounding box center [188, 24] width 114 height 14
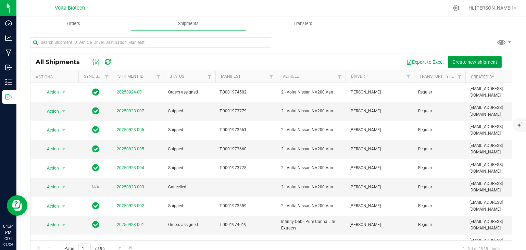
click at [463, 62] on span "Create new shipment" at bounding box center [474, 61] width 45 height 5
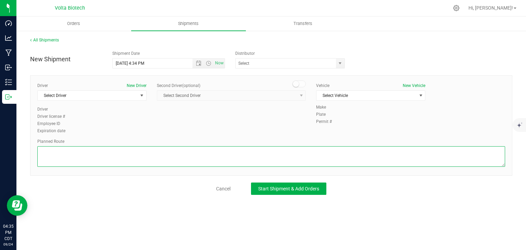
paste textarea "[STREET_ADDRESS][US_STATE]  Get on I-35 N from SE [GEOGRAPHIC_DATA] 3 min (1.0…"
type textarea "[STREET_ADDRESS][US_STATE]  Get on I-35 N from SE [GEOGRAPHIC_DATA] 3 min (1.0…"
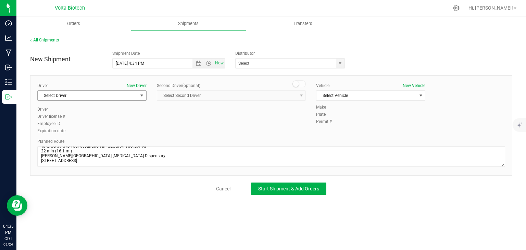
click at [110, 95] on span "Select Driver" at bounding box center [88, 96] width 100 height 10
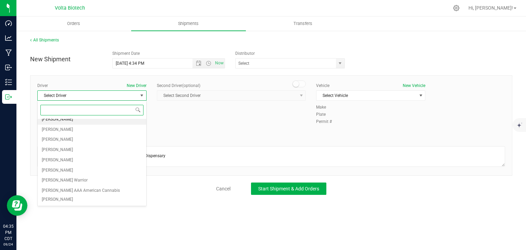
scroll to position [225, 0]
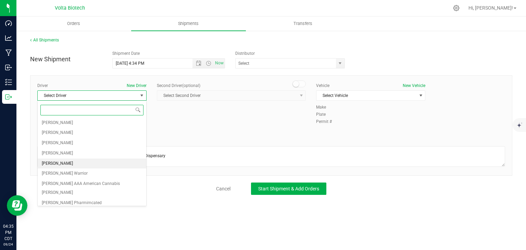
click at [69, 159] on span "[PERSON_NAME]" at bounding box center [57, 163] width 31 height 9
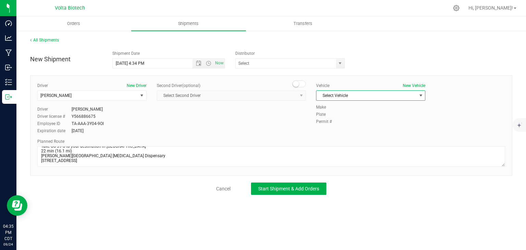
click at [414, 96] on span "Select Vehicle" at bounding box center [366, 96] width 100 height 10
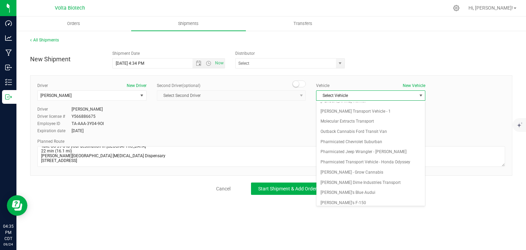
scroll to position [0, 0]
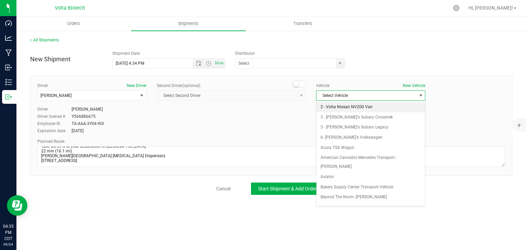
click at [371, 106] on li "2 - Volta Nissan NV200 Van" at bounding box center [370, 107] width 109 height 10
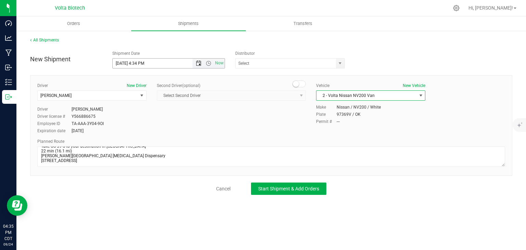
click at [196, 64] on span "Open the date view" at bounding box center [198, 63] width 5 height 5
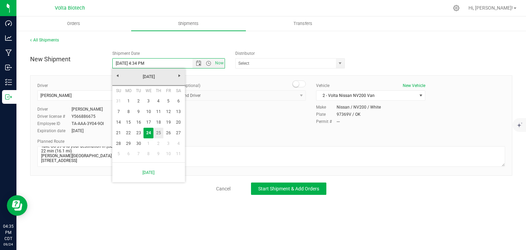
click at [160, 133] on link "25" at bounding box center [158, 133] width 10 height 11
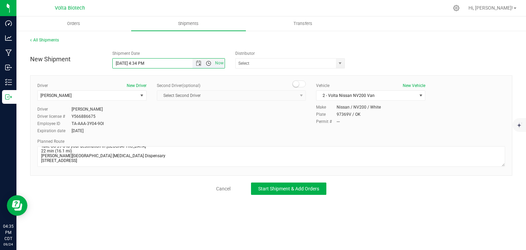
click at [208, 62] on span "Open the time view" at bounding box center [208, 63] width 5 height 5
click at [162, 113] on li "10:00 AM" at bounding box center [169, 113] width 112 height 9
type input "[DATE] 10:00 AM"
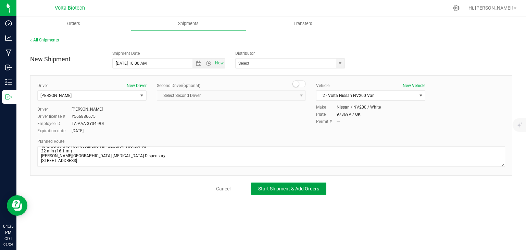
click at [285, 187] on span "Start Shipment & Add Orders" at bounding box center [288, 188] width 61 height 5
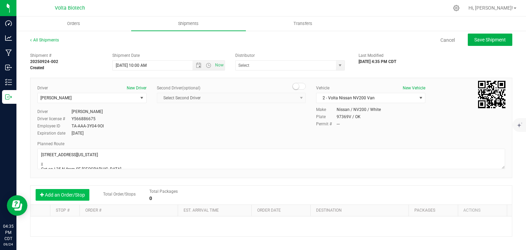
click at [70, 194] on button "Add an Order/Stop" at bounding box center [63, 195] width 54 height 12
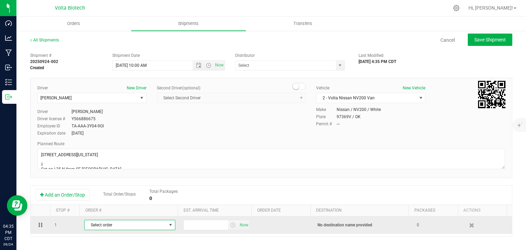
click at [125, 225] on span "Select order" at bounding box center [126, 225] width 82 height 10
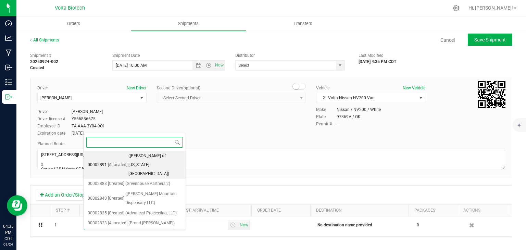
click at [129, 159] on span "([PERSON_NAME] of [US_STATE][GEOGRAPHIC_DATA])" at bounding box center [154, 165] width 53 height 26
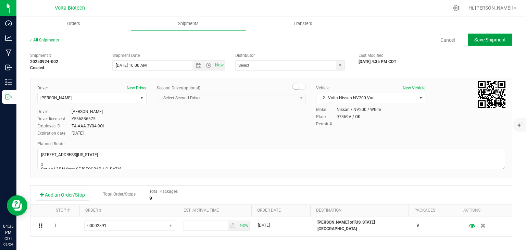
click at [487, 37] on span "Save Shipment" at bounding box center [489, 39] width 31 height 5
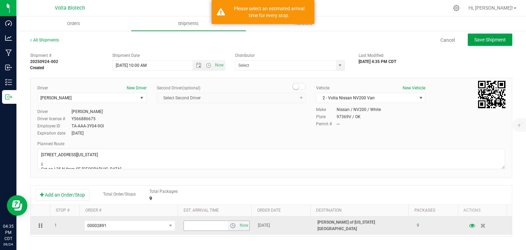
click at [230, 224] on span "select" at bounding box center [232, 225] width 5 height 5
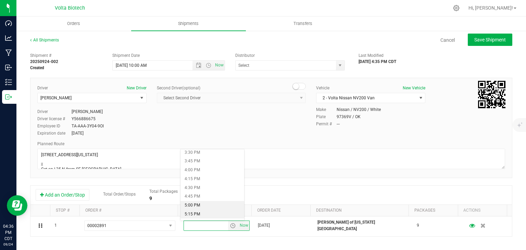
scroll to position [616, 0]
click at [209, 204] on li "7:00 PM" at bounding box center [211, 207] width 63 height 9
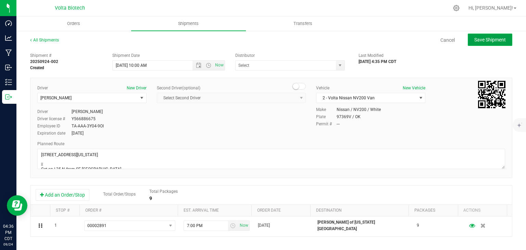
click at [488, 38] on span "Save Shipment" at bounding box center [489, 39] width 31 height 5
type input "[DATE] 3:00 PM"
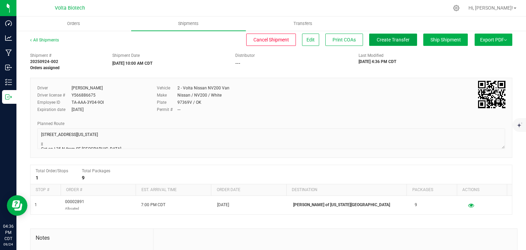
click at [379, 42] on span "Create Transfer" at bounding box center [393, 39] width 33 height 5
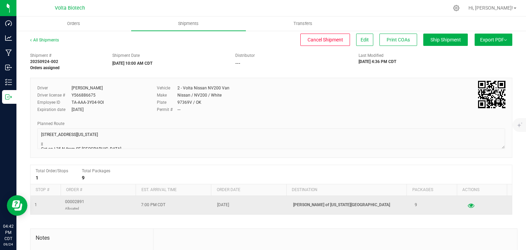
click at [468, 204] on icon "button" at bounding box center [471, 205] width 7 height 5
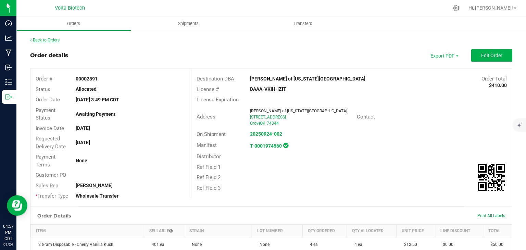
click at [46, 39] on link "Back to Orders" at bounding box center [44, 40] width 29 height 5
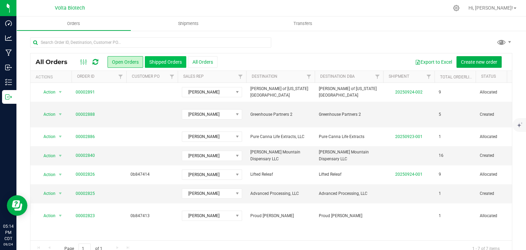
click at [164, 66] on button "Shipped Orders" at bounding box center [165, 62] width 41 height 12
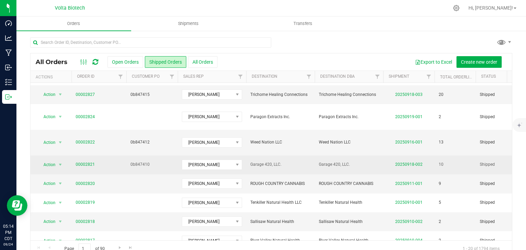
scroll to position [205, 0]
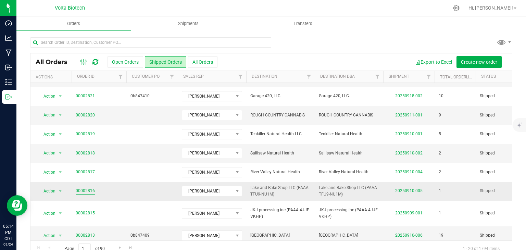
click at [84, 188] on link "00002816" at bounding box center [85, 191] width 19 height 7
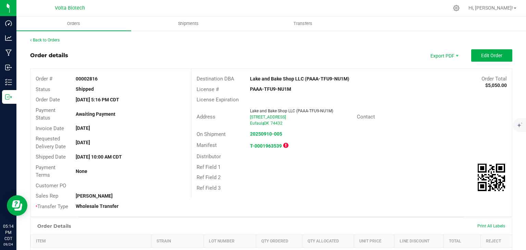
drag, startPoint x: 248, startPoint y: 117, endPoint x: 300, endPoint y: 116, distance: 52.4
click at [300, 116] on div "[STREET_ADDRESS]" at bounding box center [301, 117] width 102 height 6
copy span "[STREET_ADDRESS]"
click at [54, 41] on link "Back to Orders" at bounding box center [44, 40] width 29 height 5
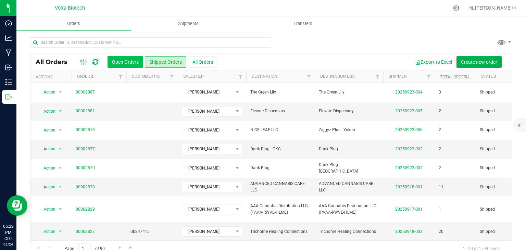
click at [122, 61] on button "Open Orders" at bounding box center [126, 62] width 36 height 12
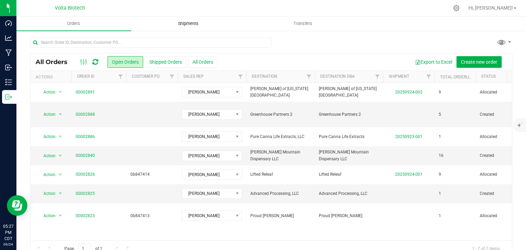
click at [177, 25] on span "Shipments" at bounding box center [188, 24] width 39 height 6
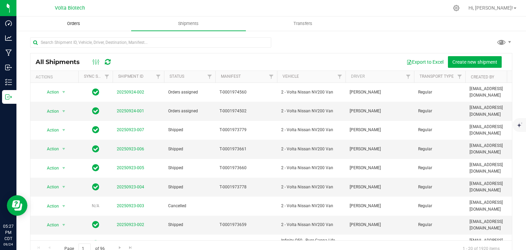
click at [80, 22] on span "Orders" at bounding box center [73, 24] width 31 height 6
